Goal: Information Seeking & Learning: Learn about a topic

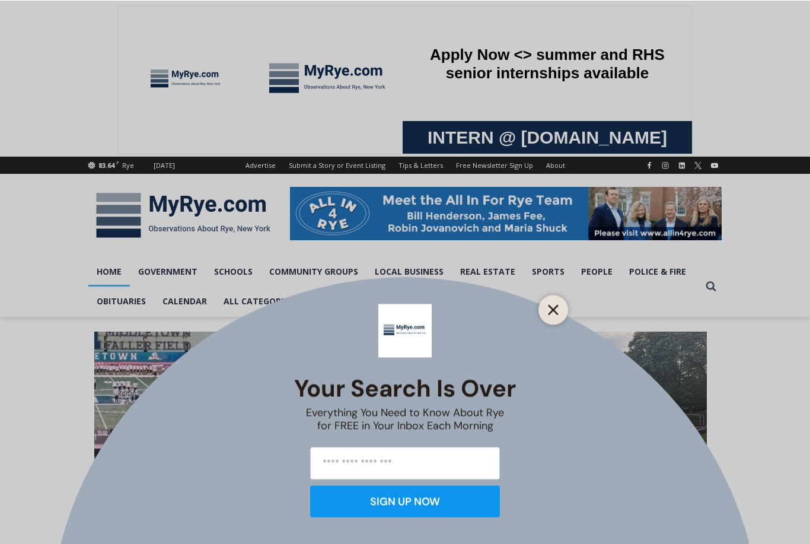
click at [559, 304] on button "Close" at bounding box center [553, 309] width 17 height 17
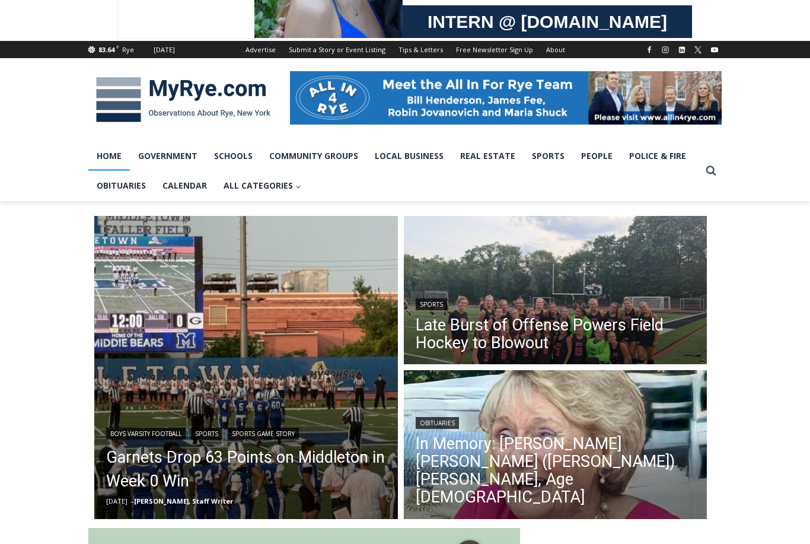
scroll to position [116, 0]
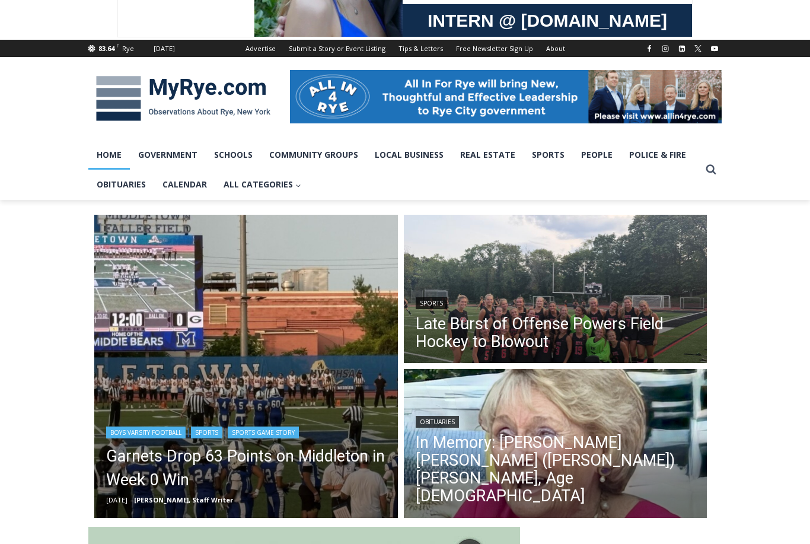
click at [329, 412] on img "Read More Garnets Drop 63 Points on Middleton in Week 0 Win" at bounding box center [246, 367] width 304 height 304
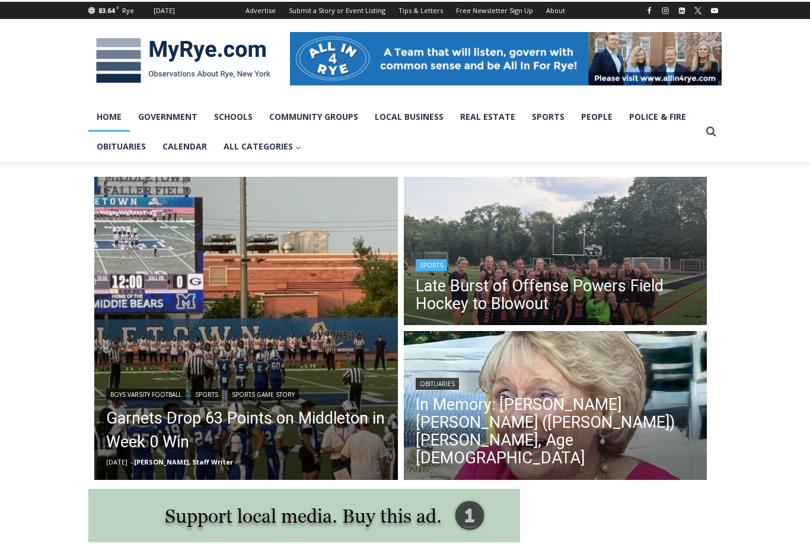
click at [605, 242] on img "Read More Late Burst of Offense Powers Field Hockey to Blowout" at bounding box center [556, 253] width 304 height 152
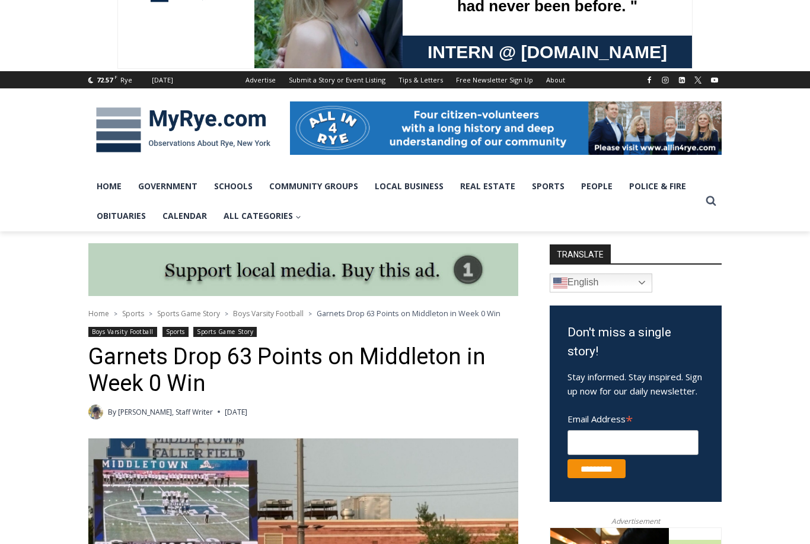
scroll to position [84, 0]
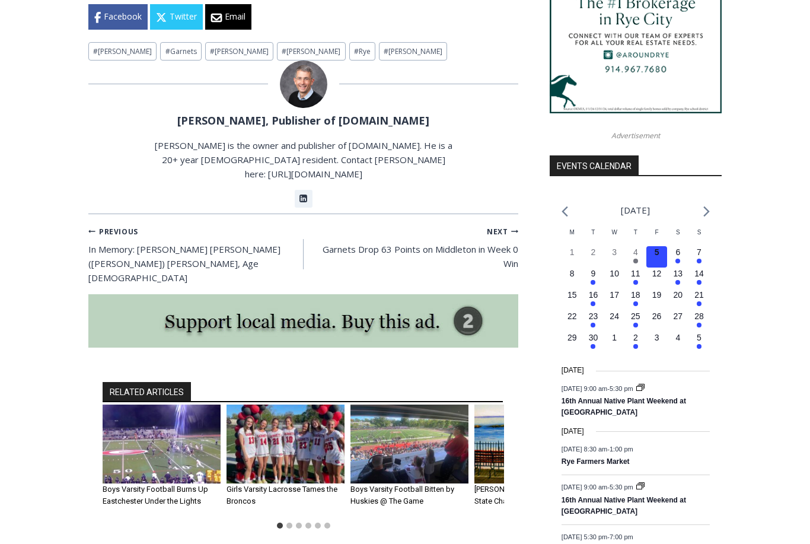
scroll to position [1187, 0]
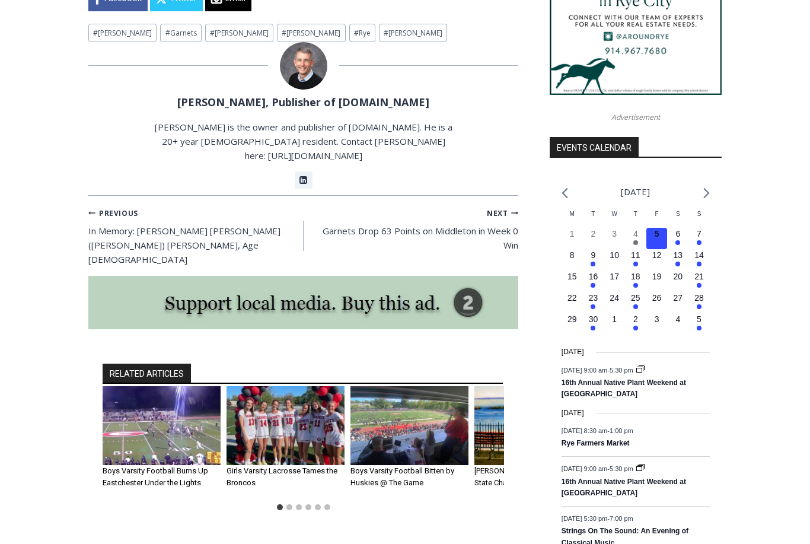
click at [301, 387] on img "2 of 6" at bounding box center [286, 426] width 118 height 79
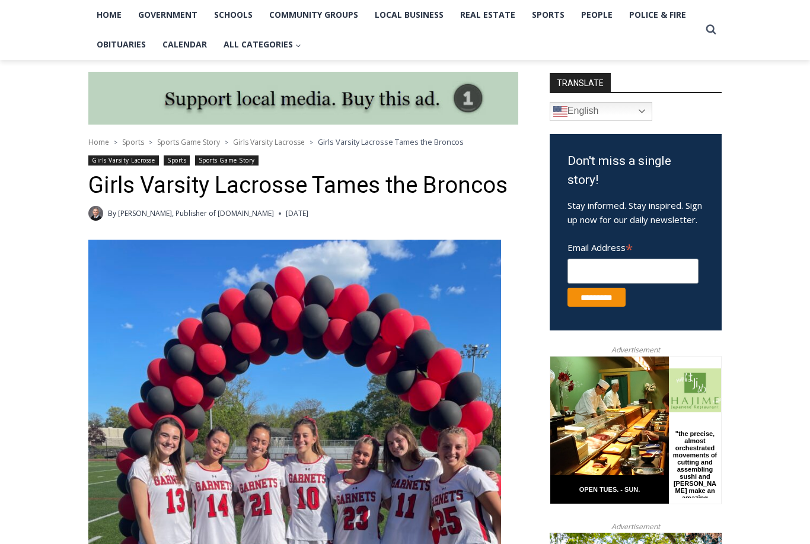
scroll to position [257, 0]
